Goal: Task Accomplishment & Management: Use online tool/utility

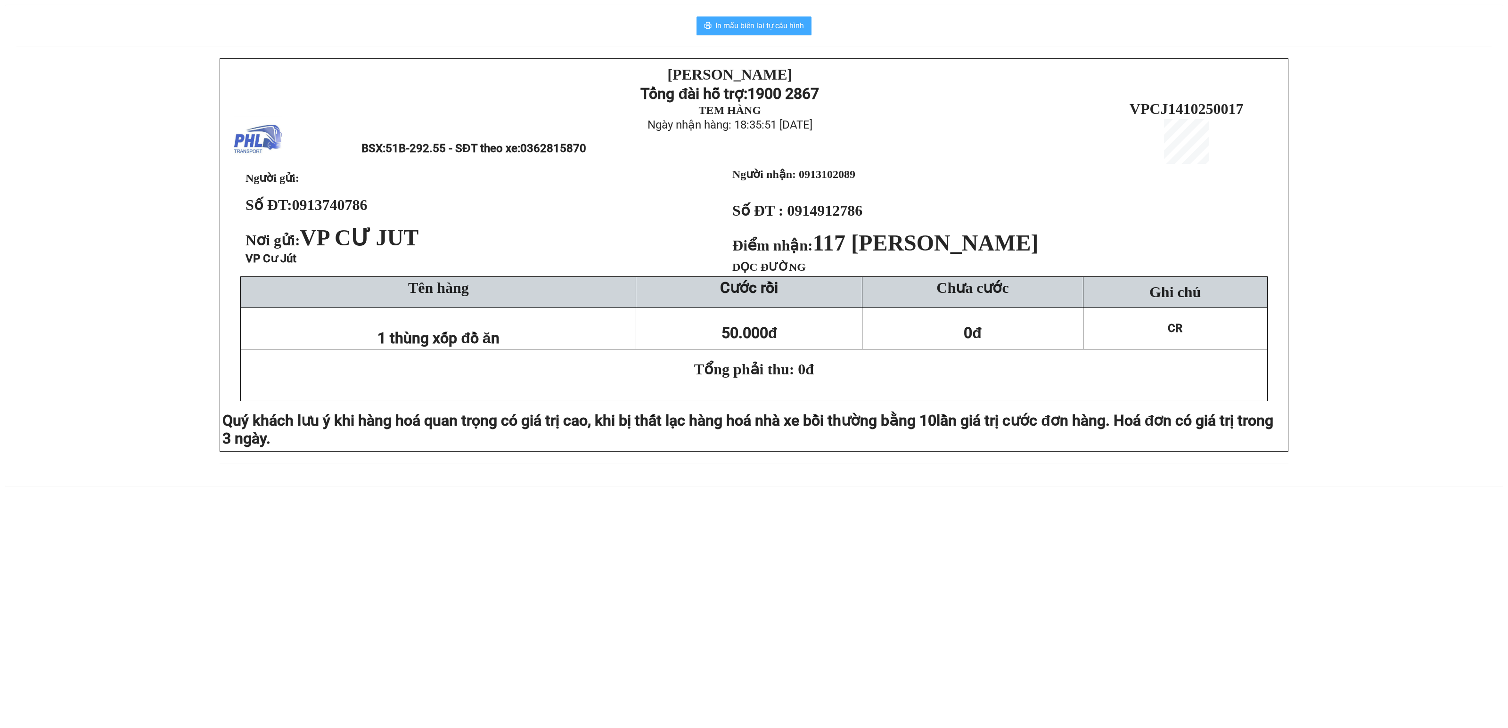
click at [751, 20] on button "In mẫu biên lai tự cấu hình" at bounding box center [753, 25] width 115 height 19
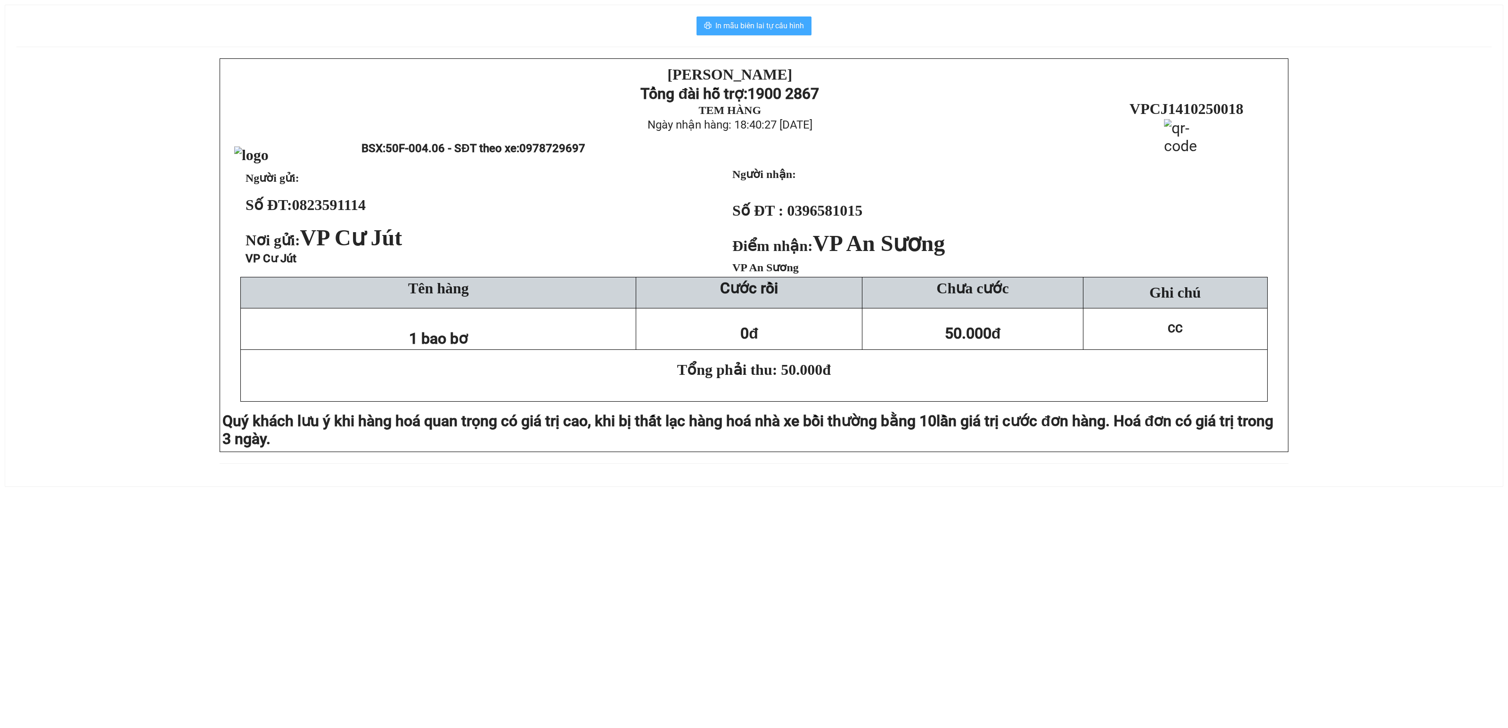
click at [750, 22] on span "In mẫu biên lai tự cấu hình" at bounding box center [759, 26] width 89 height 12
click at [760, 23] on span "In mẫu biên lai tự cấu hình" at bounding box center [759, 26] width 89 height 12
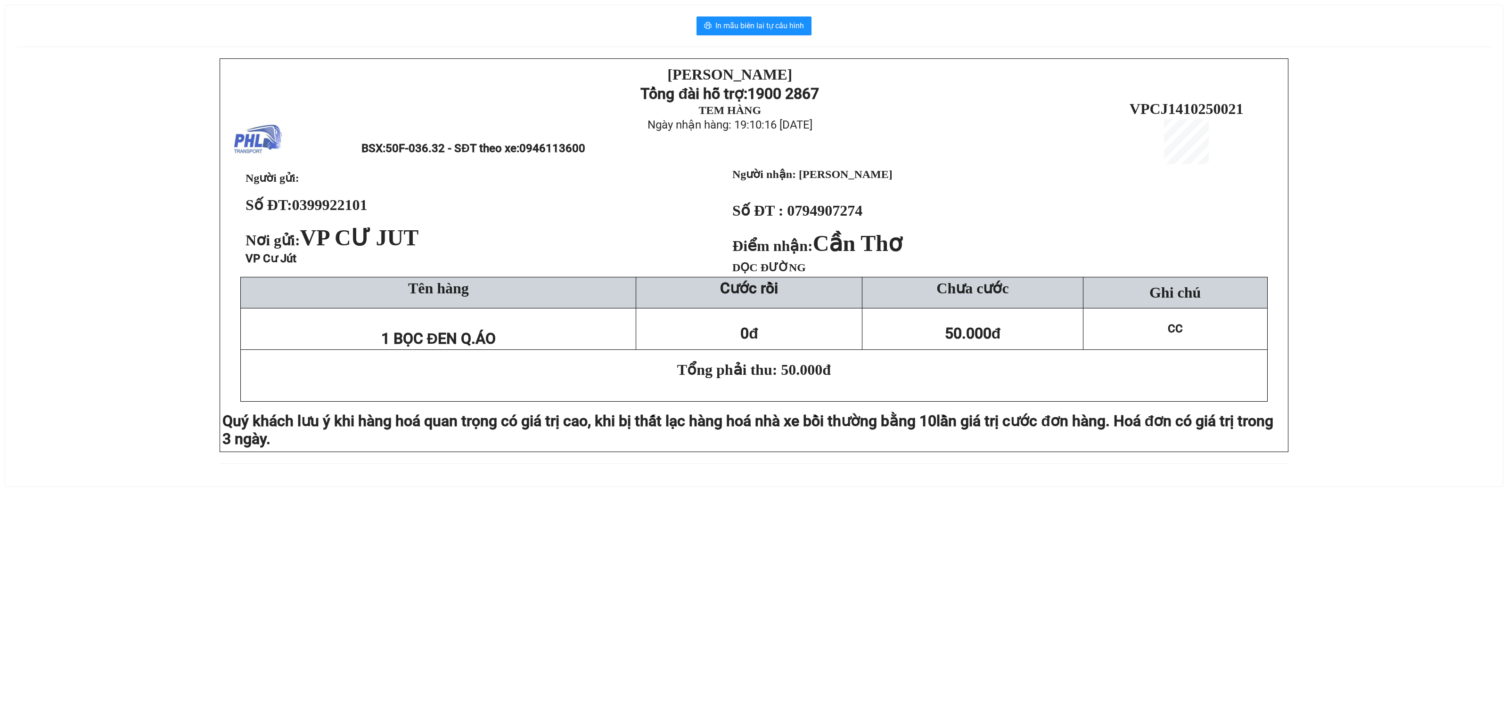
click at [741, 15] on div "In mẫu biên lai tự cấu hình PHƯƠNG HỒNG LINH Tổng đài hỗ trợ: 1900 2867 TEM HÀN…" at bounding box center [753, 246] width 1497 height 482
click at [746, 25] on span "In mẫu biên lai tự cấu hình" at bounding box center [759, 26] width 89 height 12
